Goal: Check status: Check status

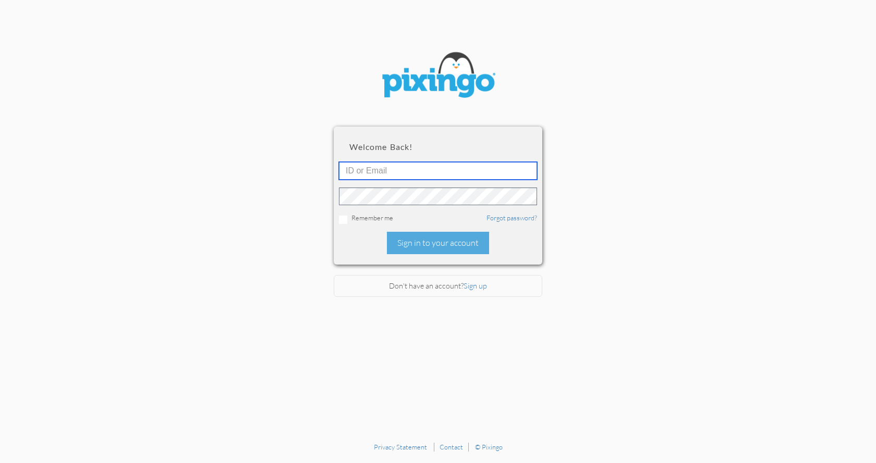
click at [413, 169] on input "text" at bounding box center [438, 171] width 198 height 18
type input "5745"
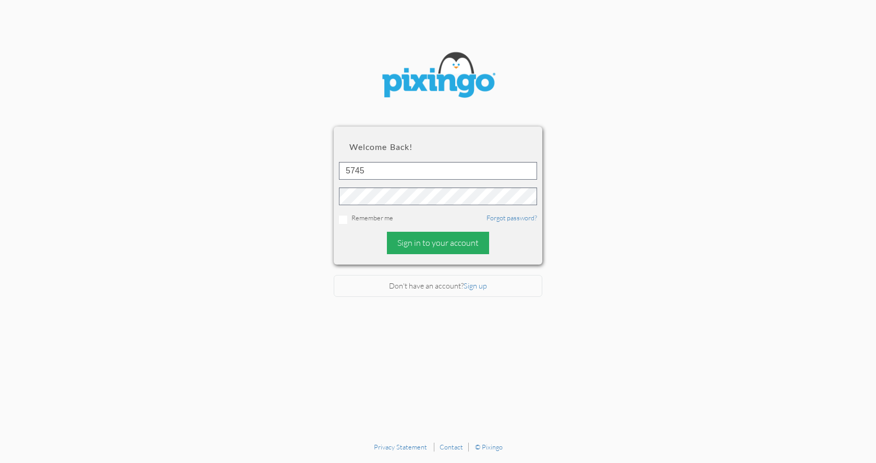
click at [444, 244] on div "Sign in to your account" at bounding box center [438, 243] width 102 height 22
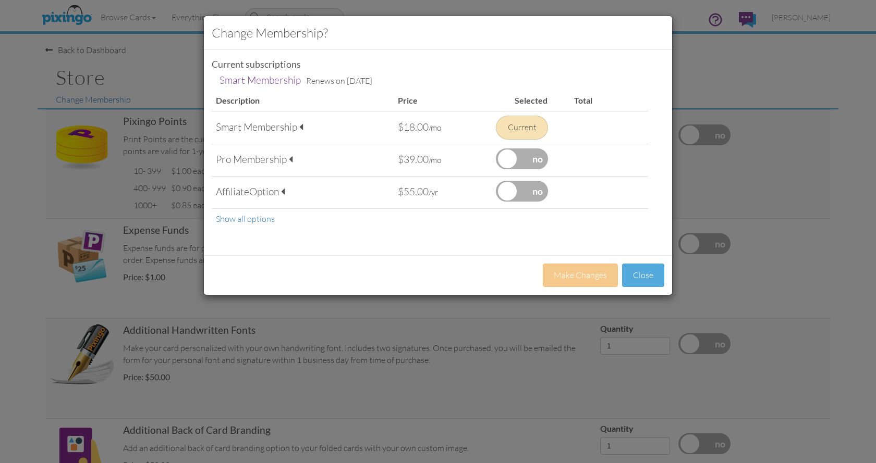
click at [274, 82] on td "Smart Membership" at bounding box center [260, 80] width 87 height 19
click at [260, 218] on link "Show all options" at bounding box center [245, 219] width 59 height 10
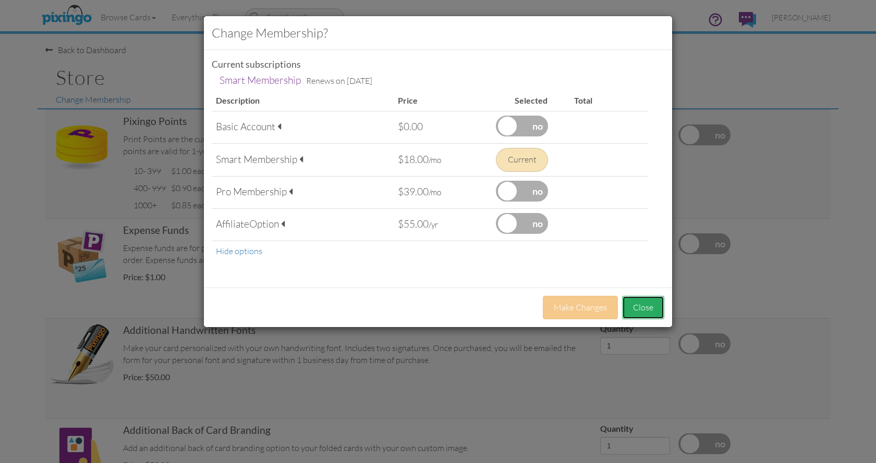
click at [638, 309] on button "Close" at bounding box center [643, 307] width 42 height 23
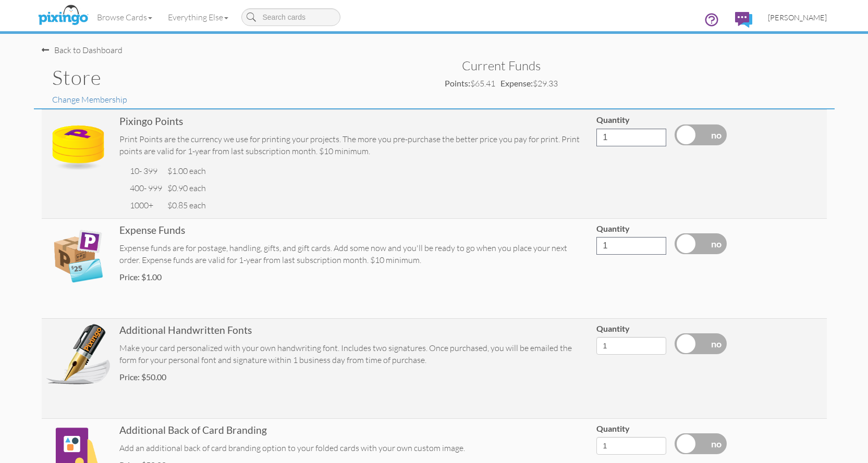
click at [797, 15] on span "[PERSON_NAME]" at bounding box center [797, 17] width 59 height 9
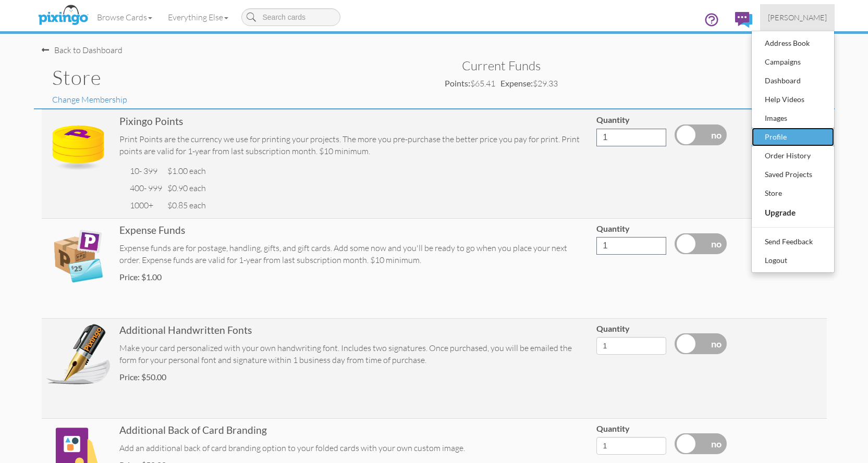
click at [798, 136] on div "Profile" at bounding box center [793, 137] width 62 height 16
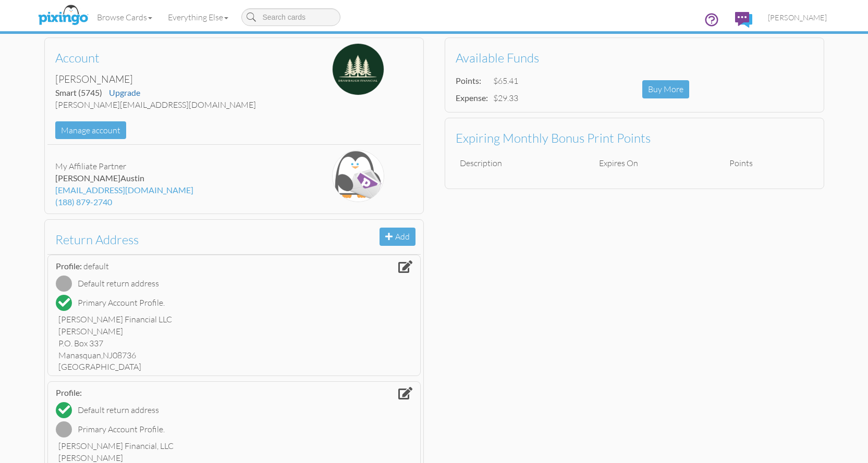
scroll to position [63, 0]
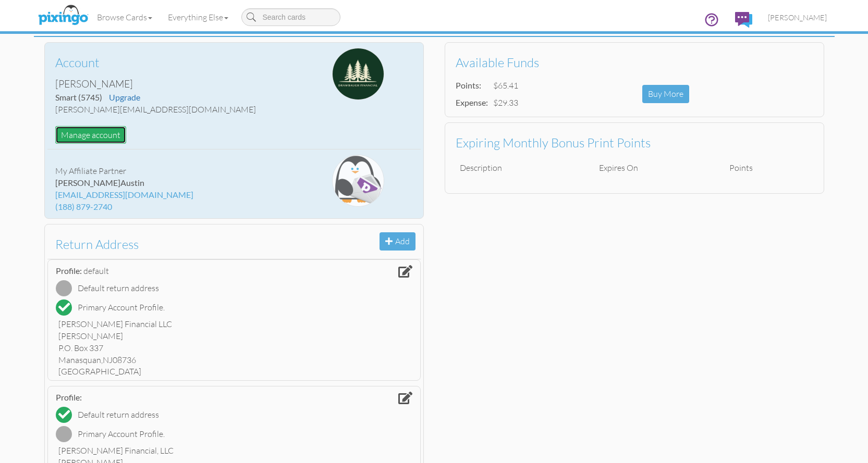
click at [101, 134] on button "Manage account" at bounding box center [90, 135] width 71 height 18
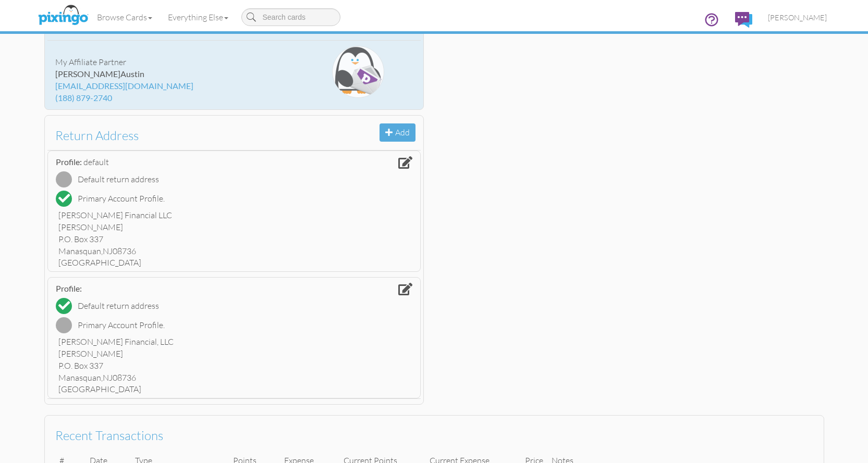
scroll to position [339, 0]
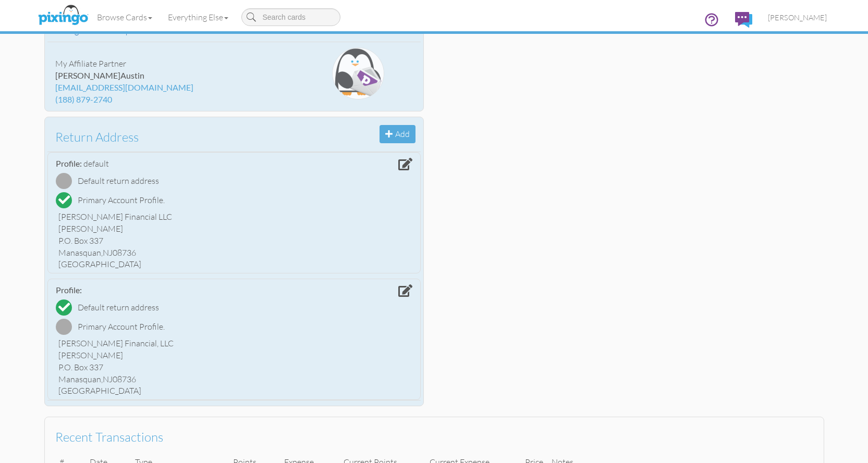
click at [406, 164] on span at bounding box center [405, 164] width 14 height 13
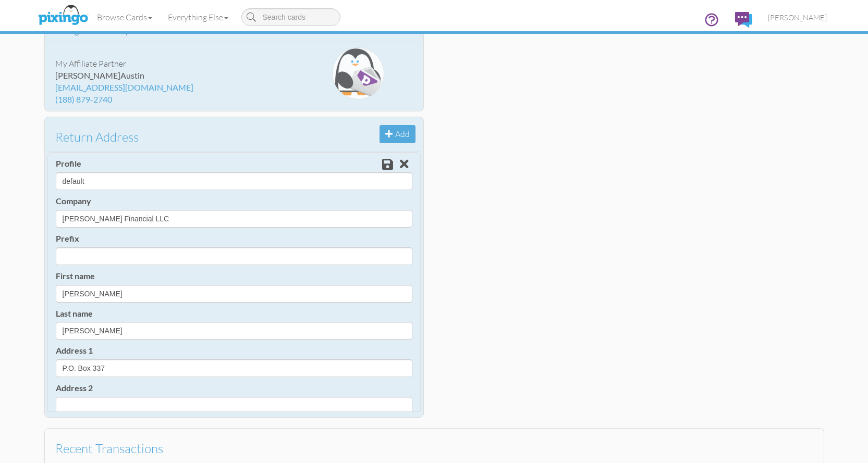
click at [508, 143] on div "Account First name [PERSON_NAME] Last name [PERSON_NAME] Email [PERSON_NAME][EM…" at bounding box center [434, 92] width 801 height 663
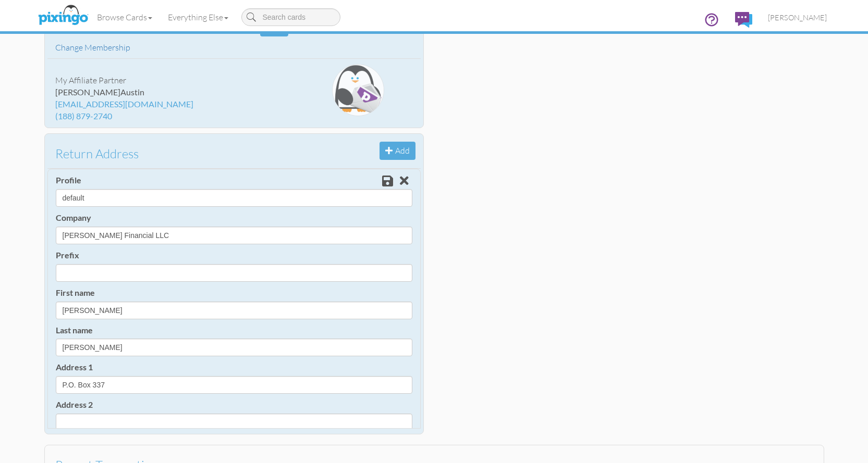
click at [629, 185] on div "Account First name [PERSON_NAME] Last name [PERSON_NAME] Email [PERSON_NAME][EM…" at bounding box center [434, 108] width 801 height 663
click at [267, 146] on div "Return Address Add Profile default Company [PERSON_NAME] Financial LLC Prefix D…" at bounding box center [233, 283] width 379 height 301
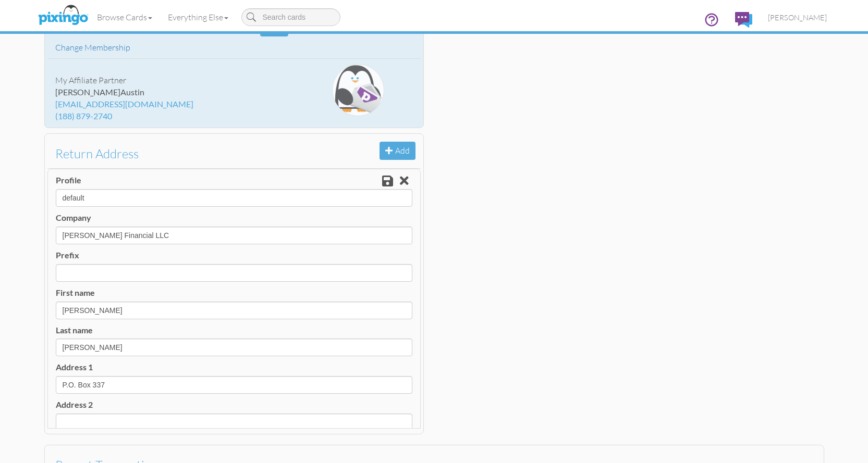
click at [261, 102] on div "[EMAIL_ADDRESS][DOMAIN_NAME]" at bounding box center [171, 105] width 233 height 12
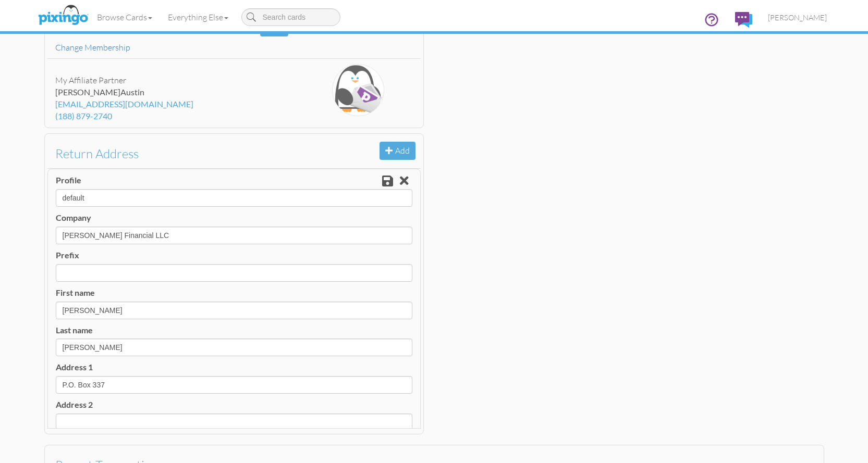
click at [400, 179] on span at bounding box center [404, 181] width 9 height 13
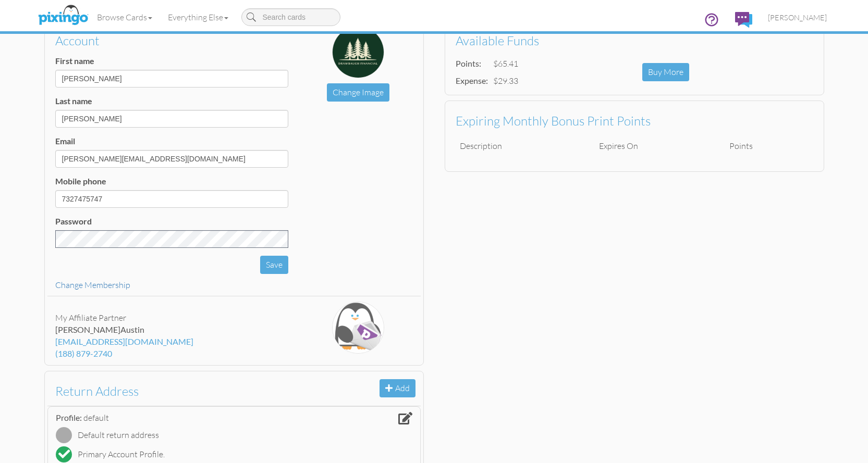
scroll to position [0, 0]
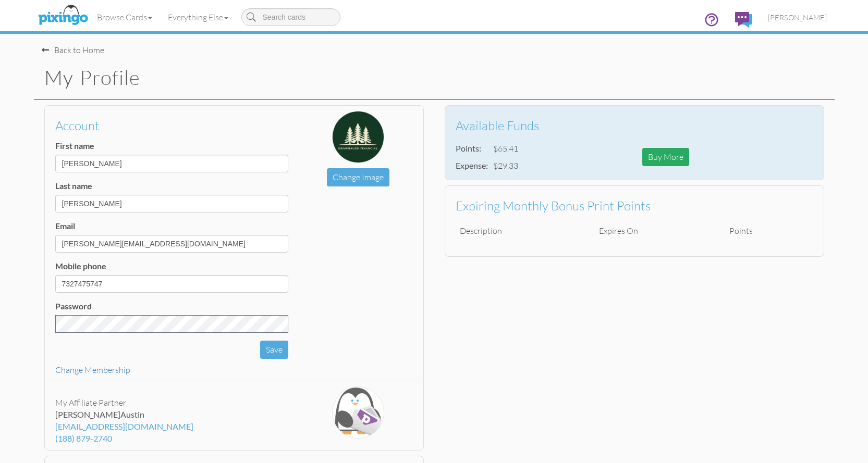
click at [659, 157] on div "Buy More" at bounding box center [665, 157] width 47 height 18
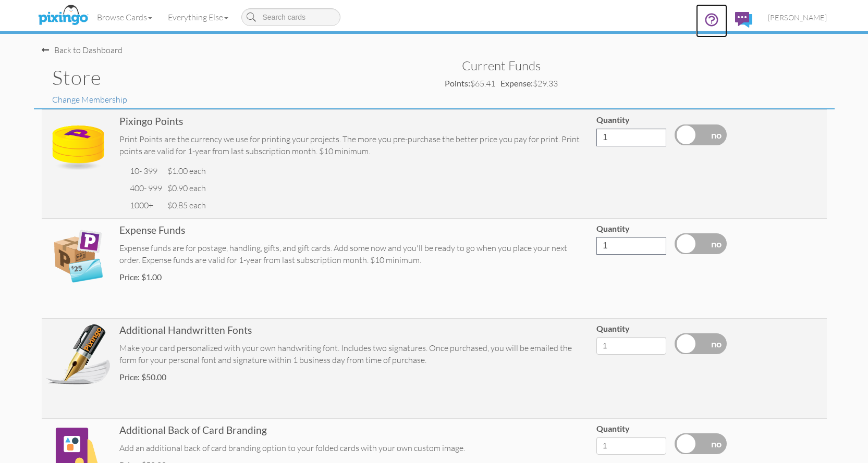
click at [711, 21] on icon at bounding box center [711, 20] width 12 height 12
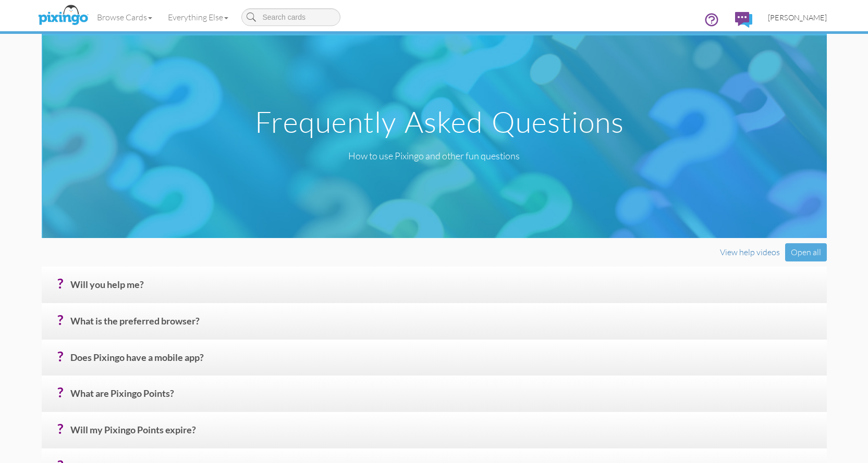
click at [804, 17] on span "[PERSON_NAME]" at bounding box center [797, 17] width 59 height 9
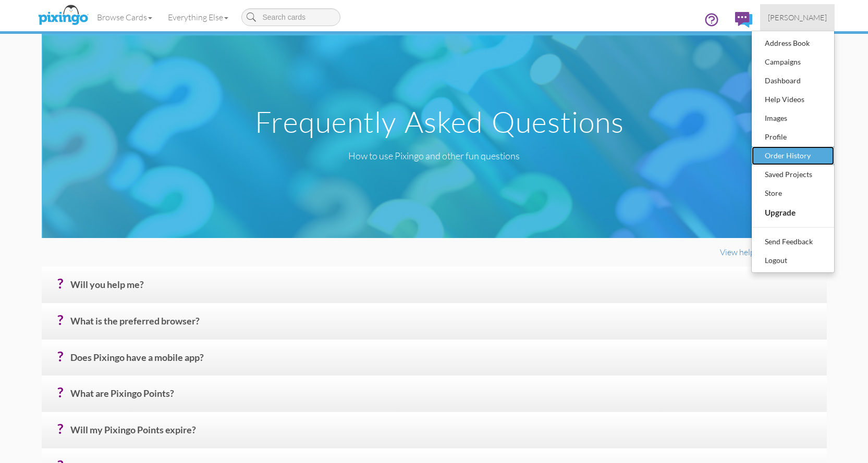
click at [799, 150] on div "Order History" at bounding box center [793, 156] width 62 height 16
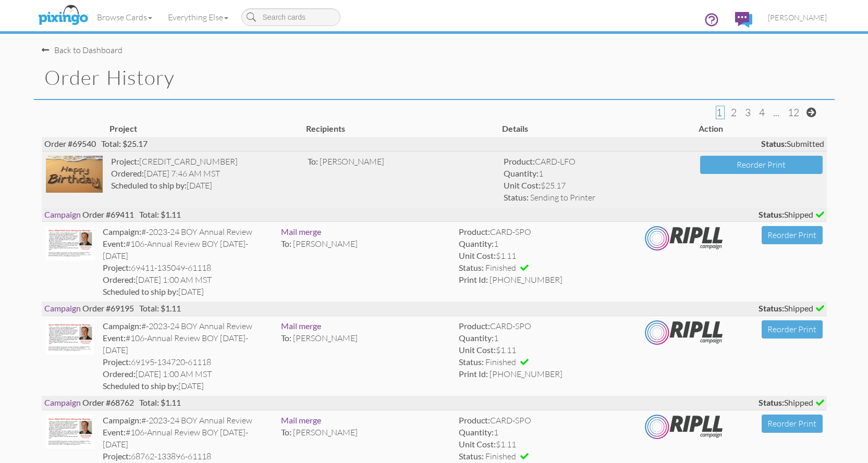
click at [71, 169] on img at bounding box center [74, 174] width 57 height 36
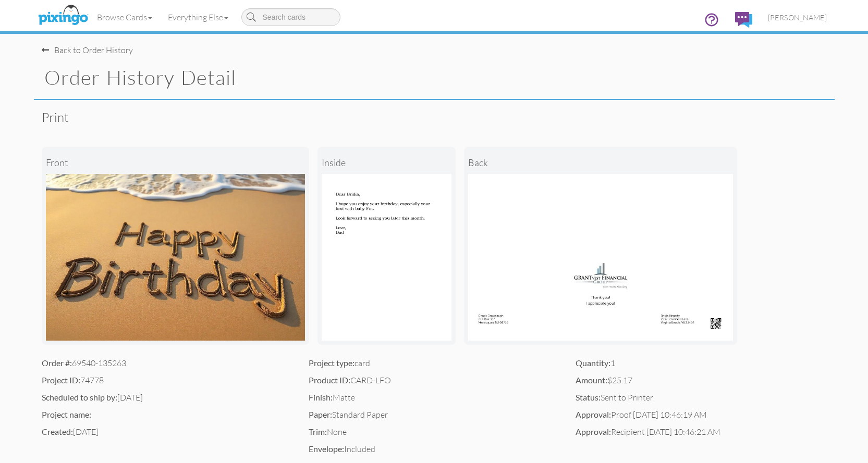
click at [76, 48] on div "Back to Order History" at bounding box center [87, 50] width 91 height 12
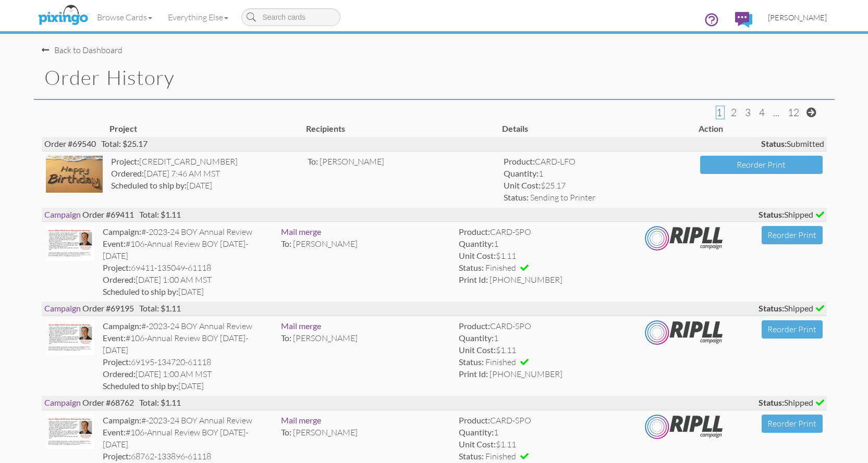
click at [794, 16] on span "[PERSON_NAME]" at bounding box center [797, 17] width 59 height 9
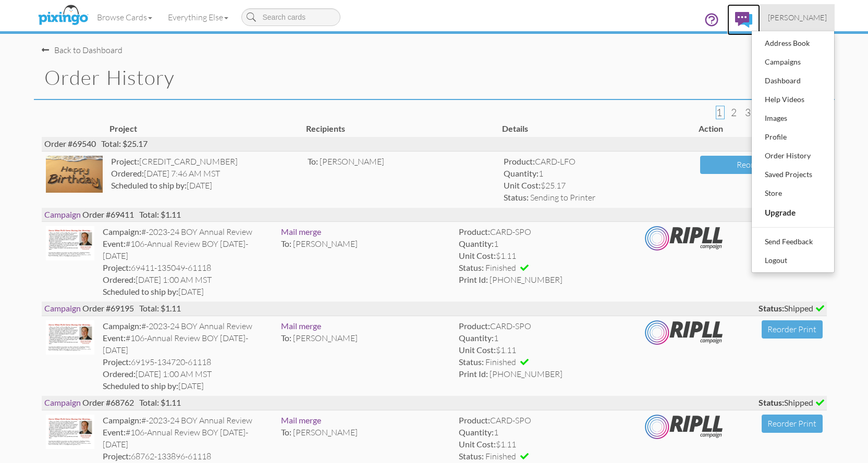
click at [740, 18] on img at bounding box center [743, 20] width 17 height 16
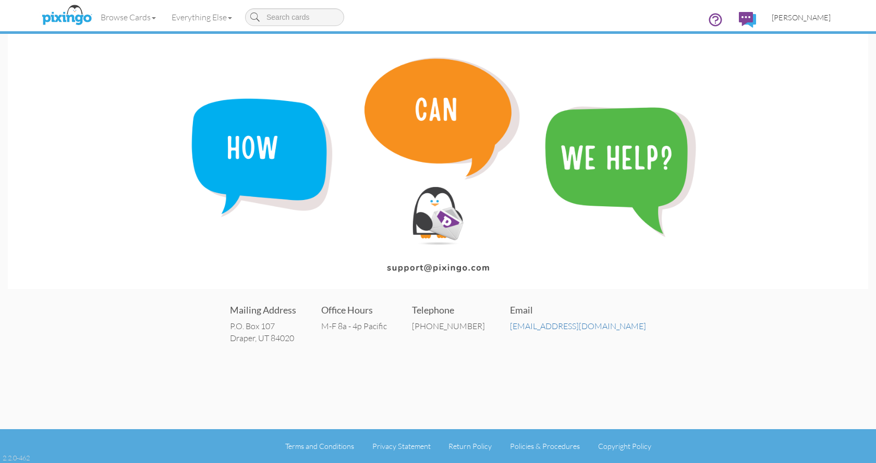
click at [814, 16] on span "[PERSON_NAME]" at bounding box center [800, 17] width 59 height 9
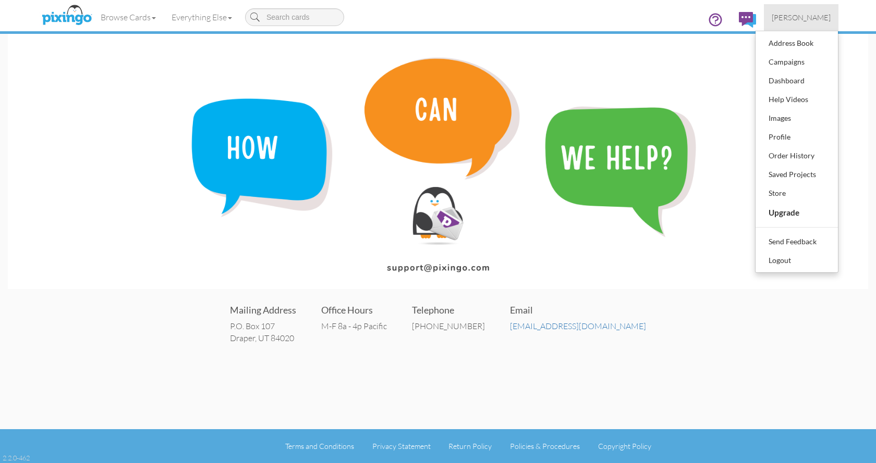
click at [686, 312] on div "Mailing Address P.O. [STREET_ADDRESS] Office Hours M-F 8a - 4p Pacific Telephon…" at bounding box center [438, 323] width 860 height 63
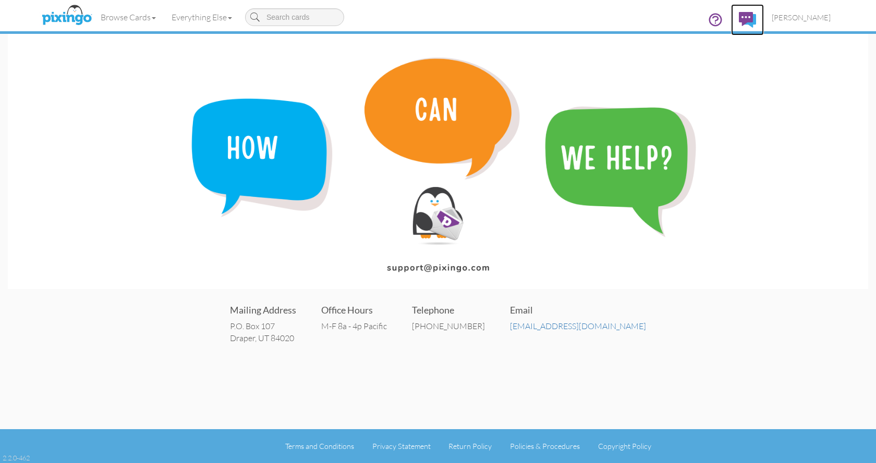
click at [745, 19] on img at bounding box center [747, 20] width 17 height 16
click at [741, 17] on img at bounding box center [747, 20] width 17 height 16
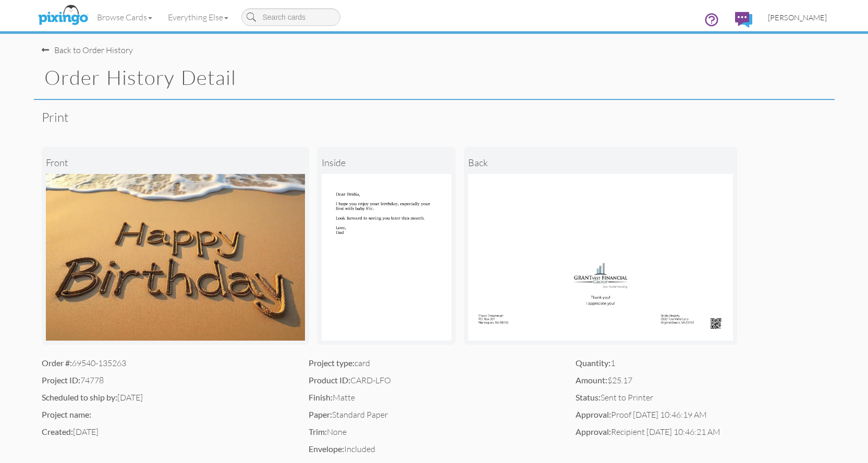
click at [806, 18] on span "[PERSON_NAME]" at bounding box center [797, 17] width 59 height 9
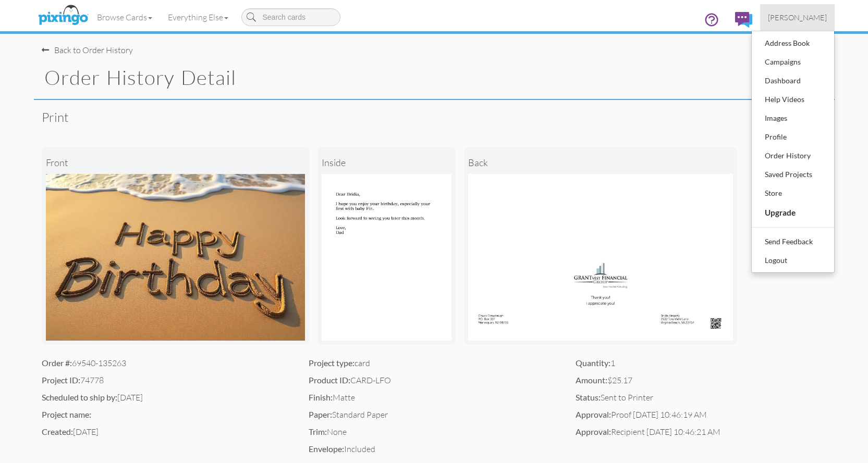
click at [549, 17] on div "Browse Cards Business Accounting Automotive Chiropractor Customer Dental Financ…" at bounding box center [434, 20] width 785 height 41
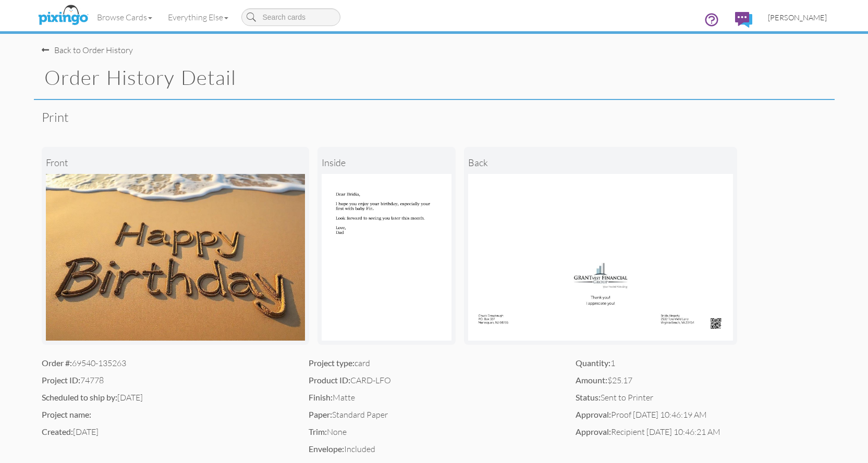
click at [816, 17] on span "[PERSON_NAME]" at bounding box center [797, 17] width 59 height 9
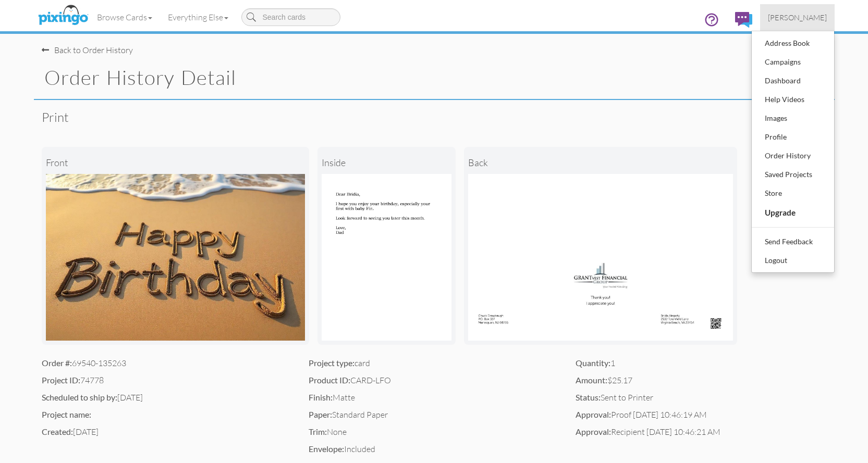
click at [607, 23] on div "Browse Cards Business Accounting Automotive Chiropractor Customer Dental Financ…" at bounding box center [434, 20] width 785 height 41
